Goal: Transaction & Acquisition: Purchase product/service

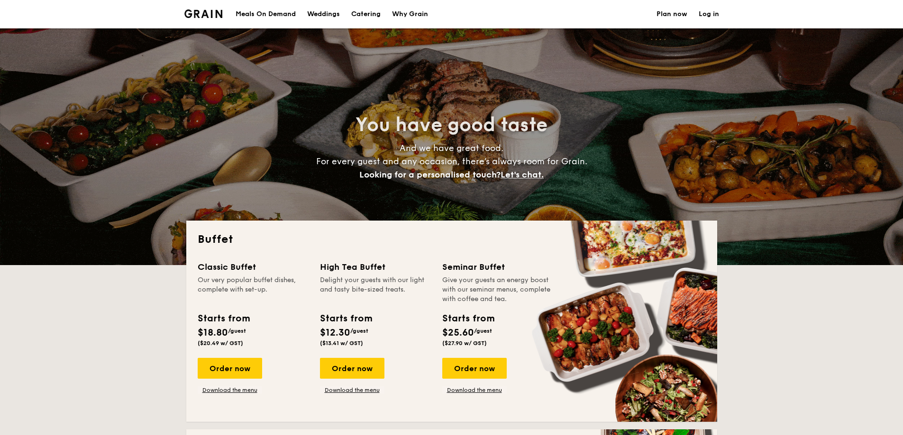
select select
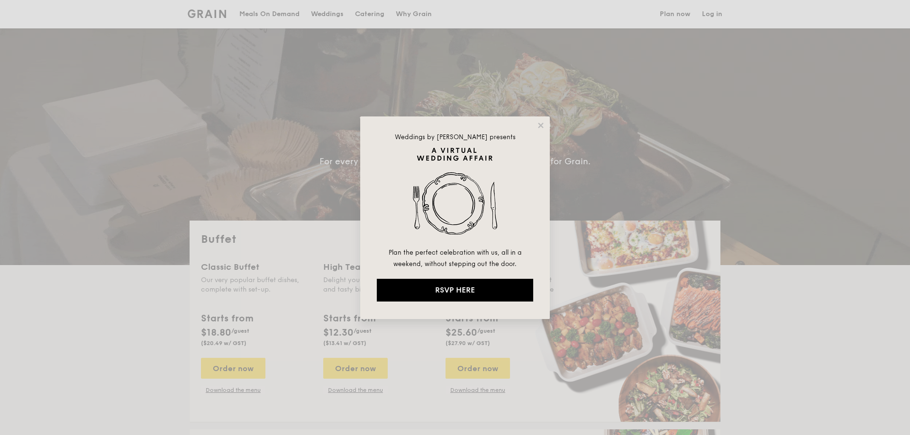
click at [535, 121] on div "Weddings by Grain presents Plan the perfect celebration with us, all in a weeke…" at bounding box center [455, 218] width 190 height 203
click at [538, 129] on icon at bounding box center [540, 125] width 9 height 9
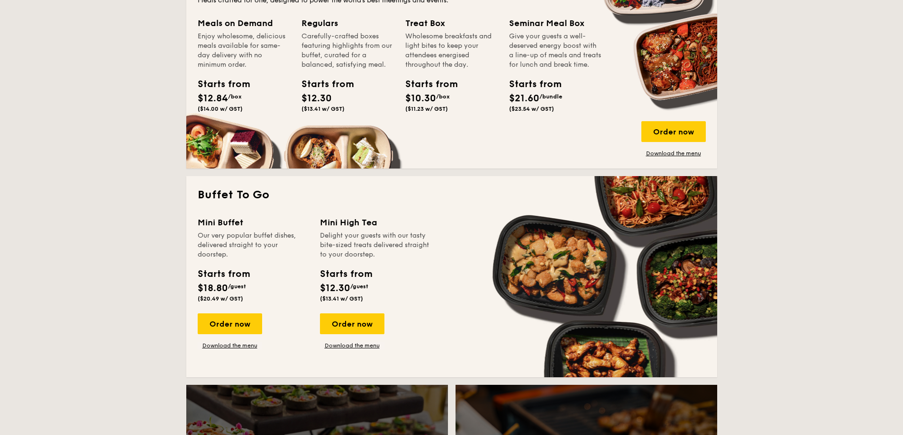
scroll to position [474, 0]
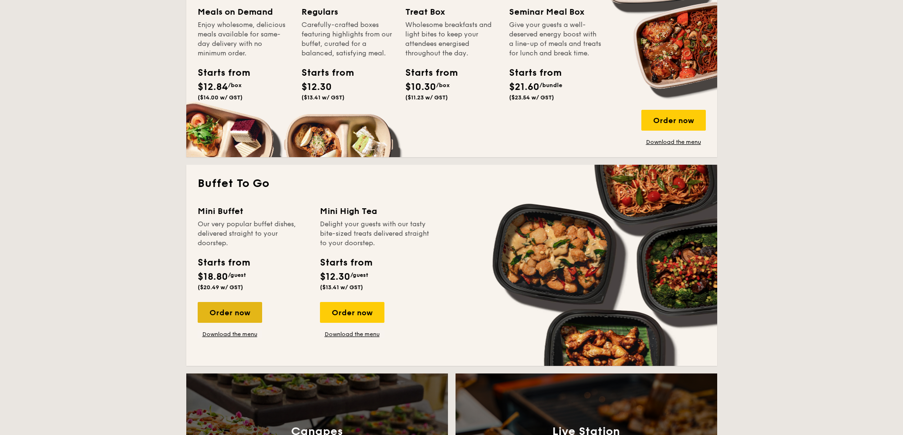
click at [243, 309] on div "Order now" at bounding box center [230, 312] width 64 height 21
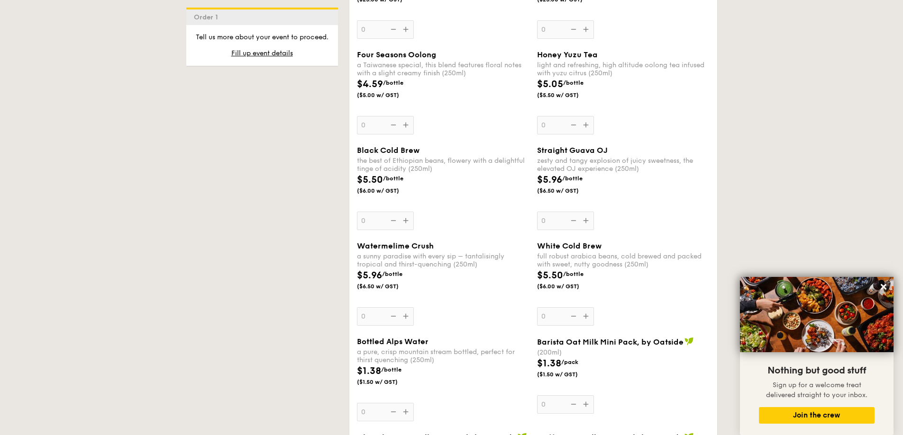
scroll to position [1374, 0]
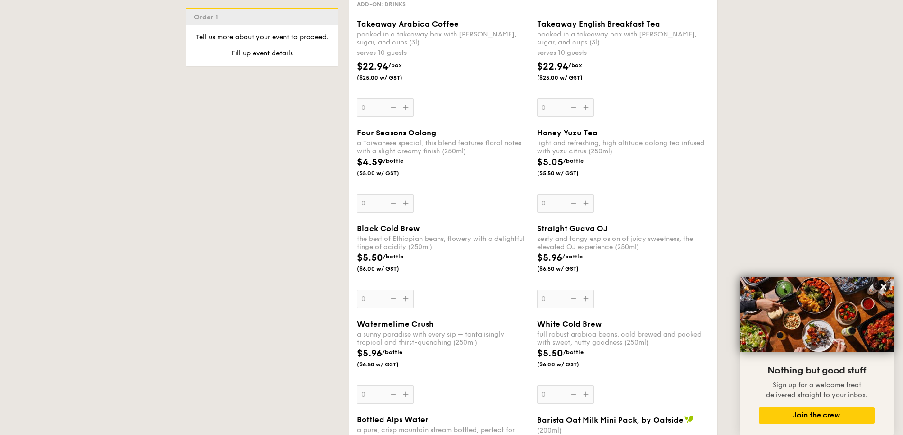
select select
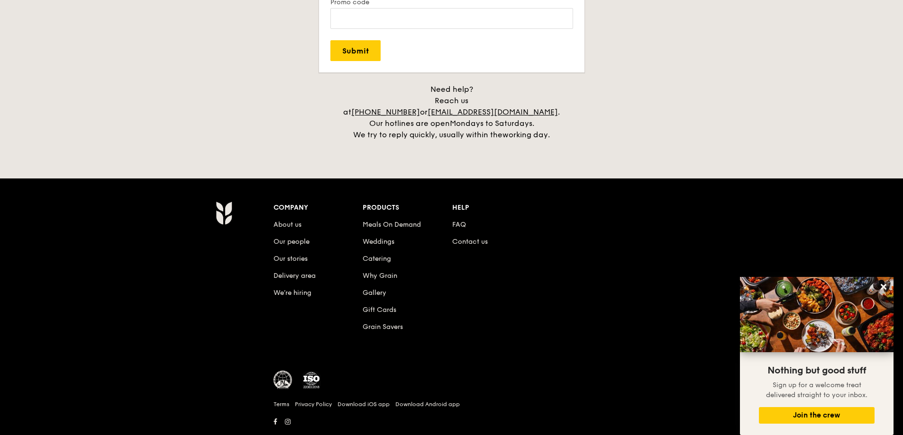
scroll to position [1942, 0]
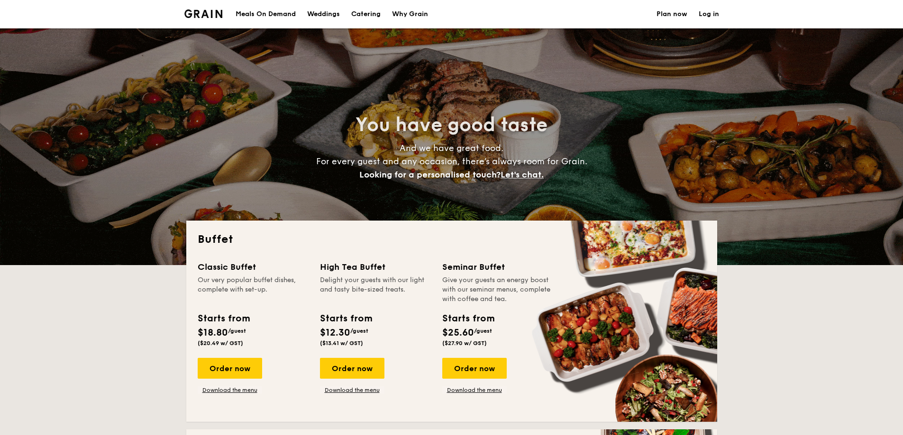
select select
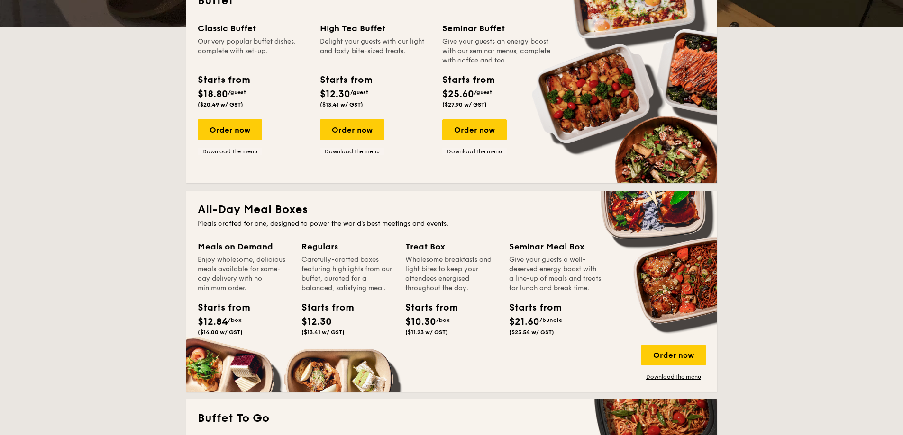
scroll to position [521, 0]
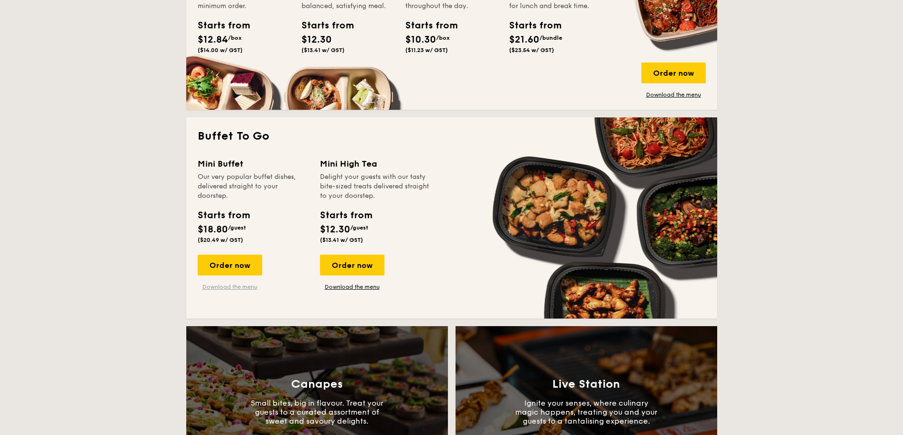
click at [238, 287] on link "Download the menu" at bounding box center [230, 287] width 64 height 8
